Goal: Book appointment/travel/reservation

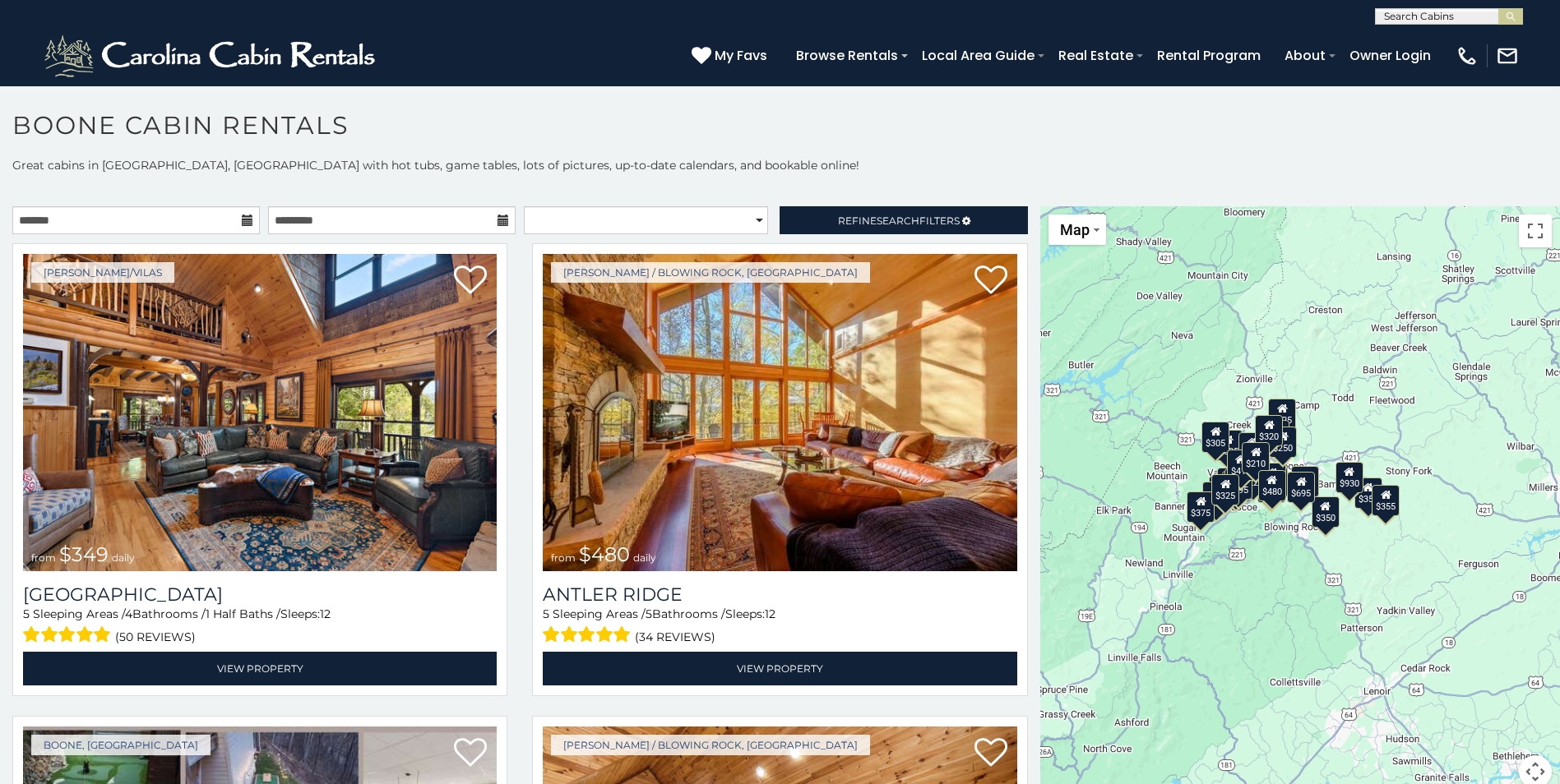
drag, startPoint x: 1267, startPoint y: 586, endPoint x: 1095, endPoint y: 577, distance: 172.2
click at [1095, 577] on div "$349 $480 $525 $315 $355 $675 $635 $930 $400 $451 $330 $400 $485 $460 $395 $255…" at bounding box center [1300, 507] width 520 height 602
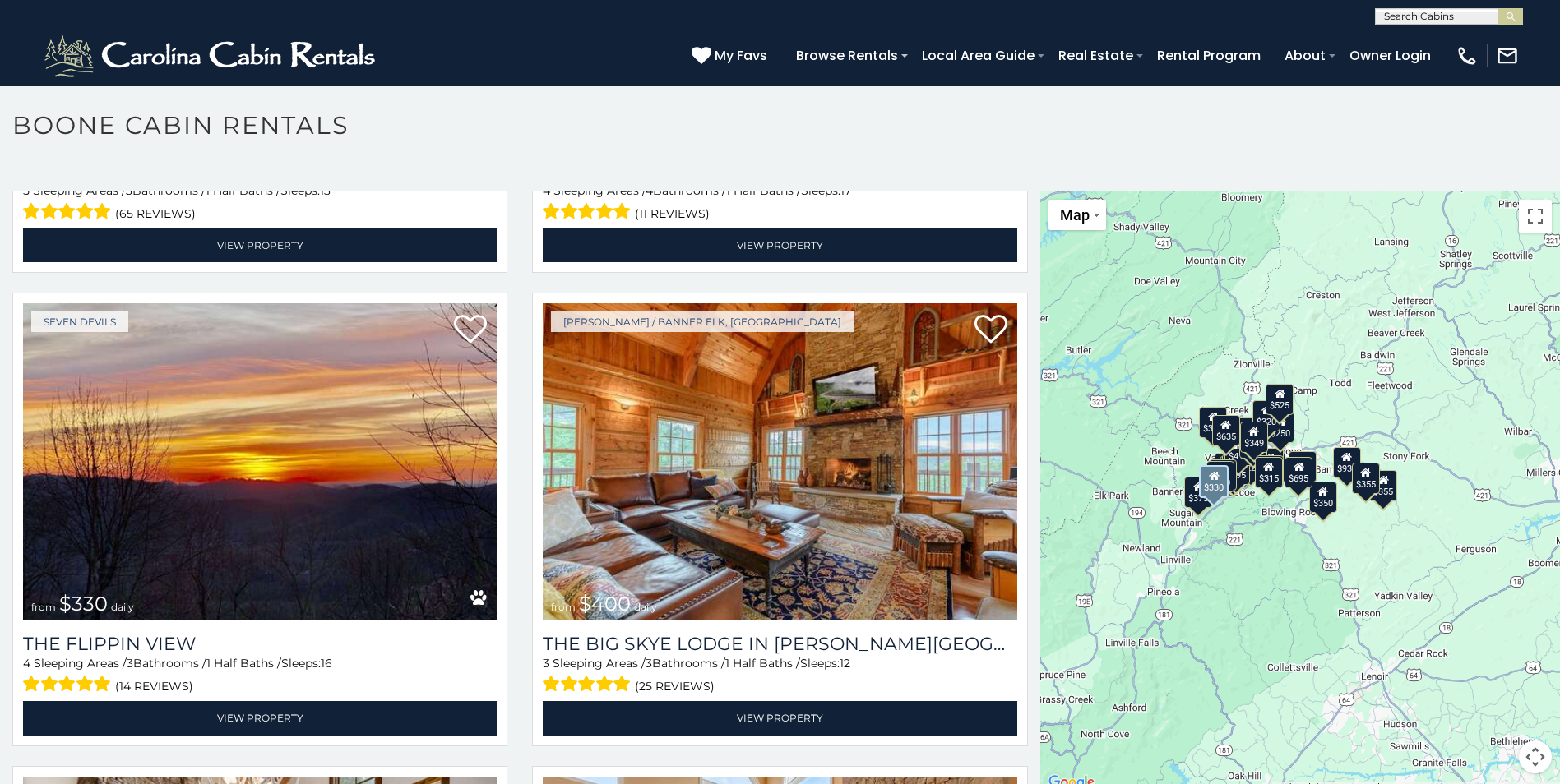
scroll to position [2303, 0]
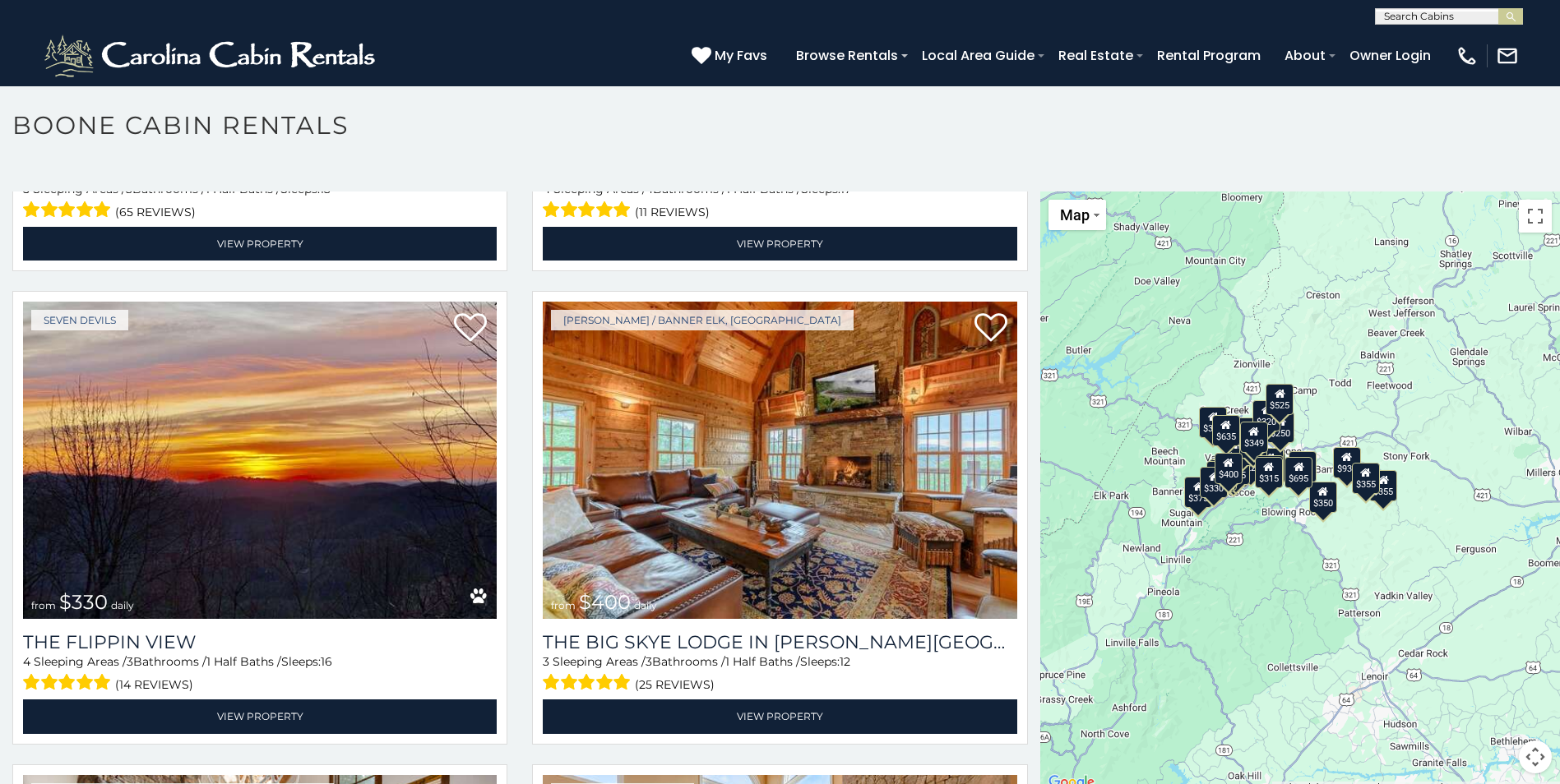
click at [1321, 505] on div "$350" at bounding box center [1322, 497] width 28 height 31
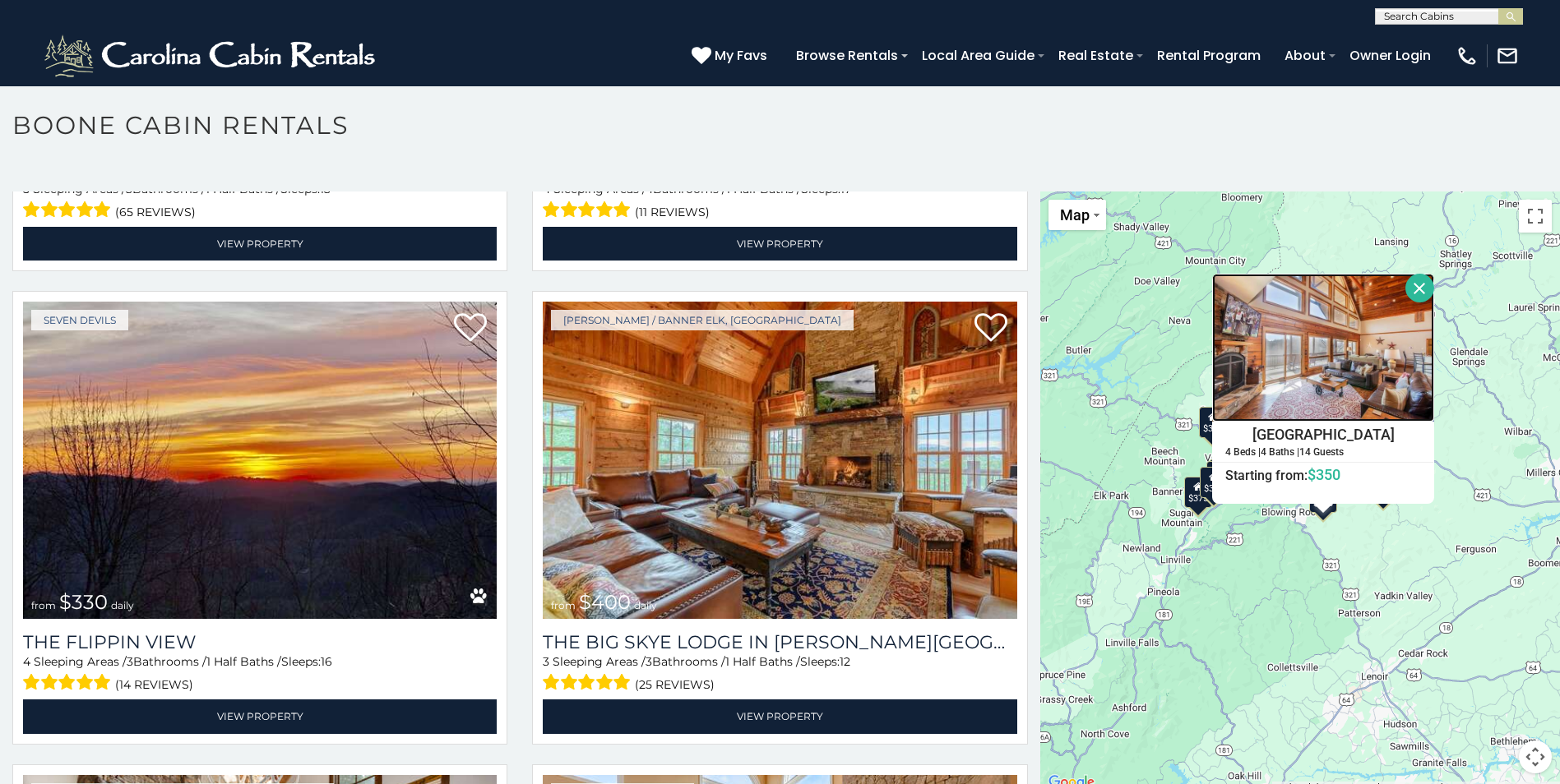
click at [1309, 367] on img at bounding box center [1323, 348] width 222 height 148
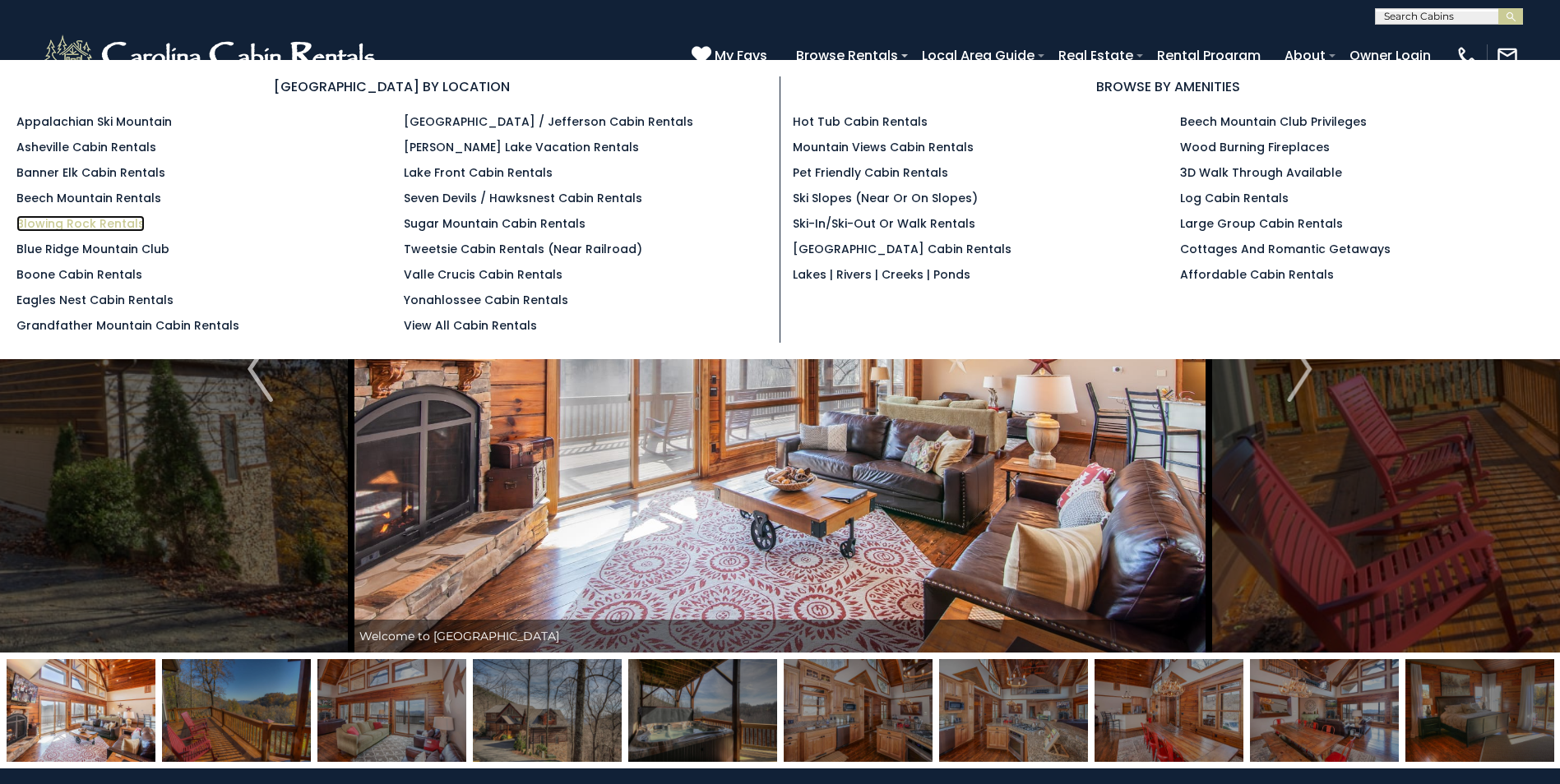
click at [104, 226] on link "Blowing Rock Rentals" at bounding box center [80, 223] width 128 height 16
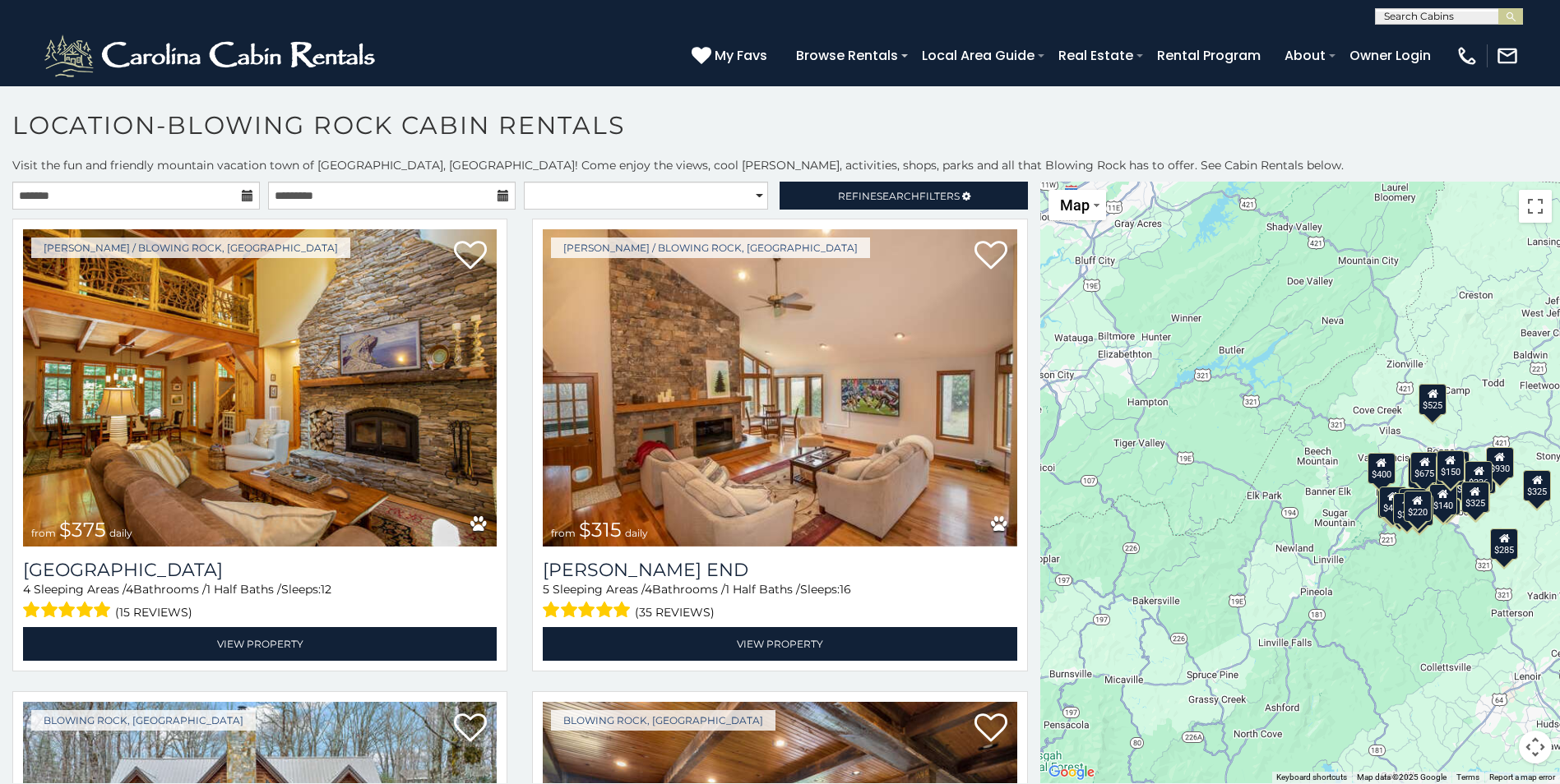
scroll to position [10, 0]
